Goal: Information Seeking & Learning: Learn about a topic

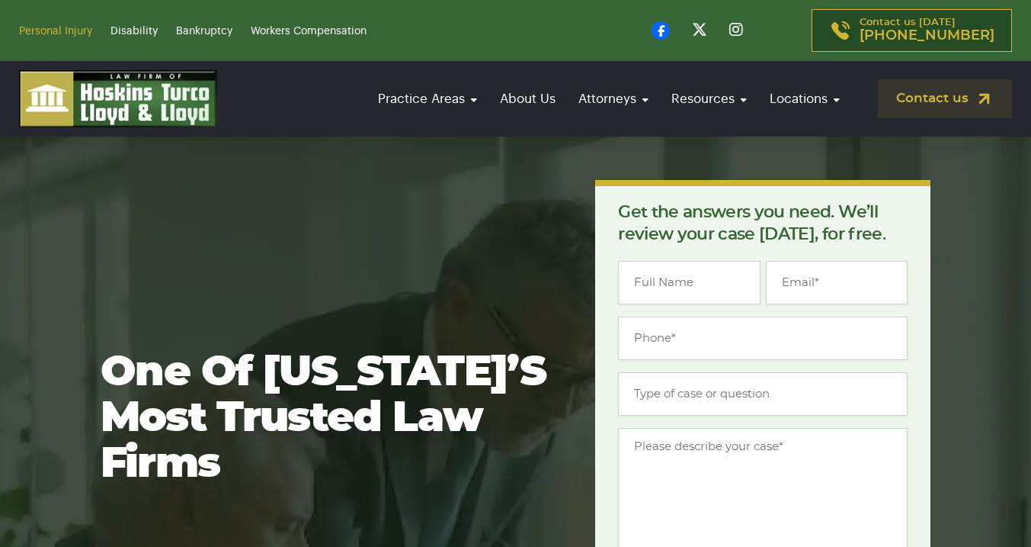
click at [52, 27] on link "Personal Injury" at bounding box center [55, 31] width 73 height 11
